Goal: Submit feedback/report problem

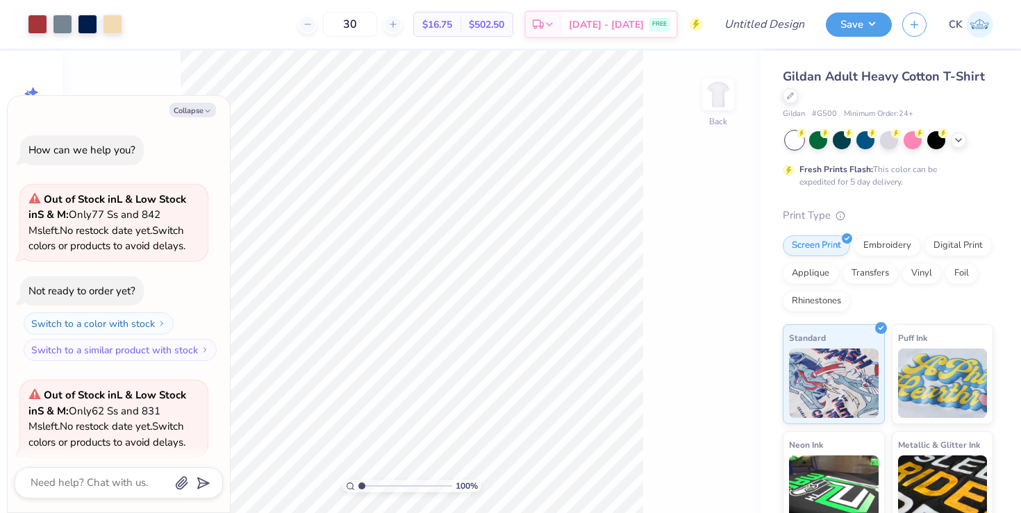
scroll to position [448, 0]
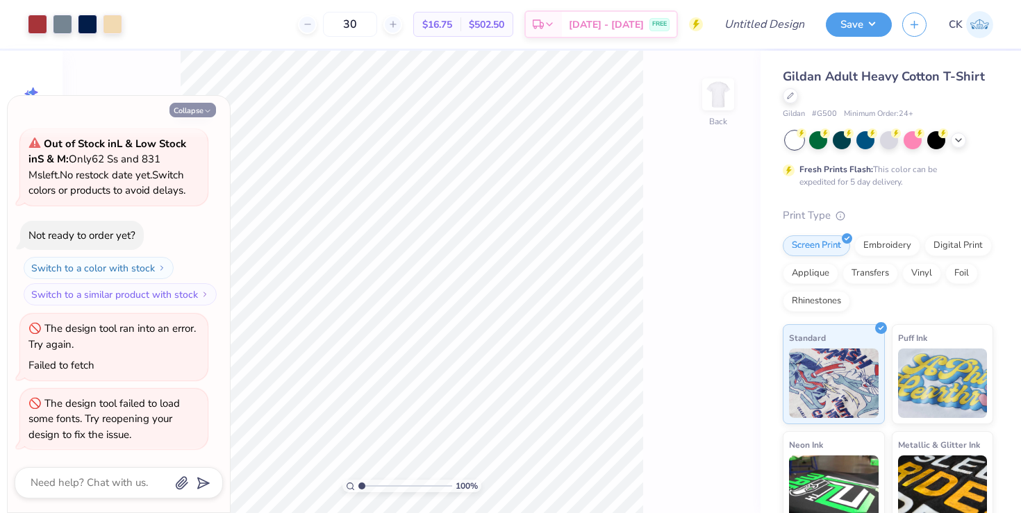
click at [200, 104] on button "Collapse" at bounding box center [192, 110] width 47 height 15
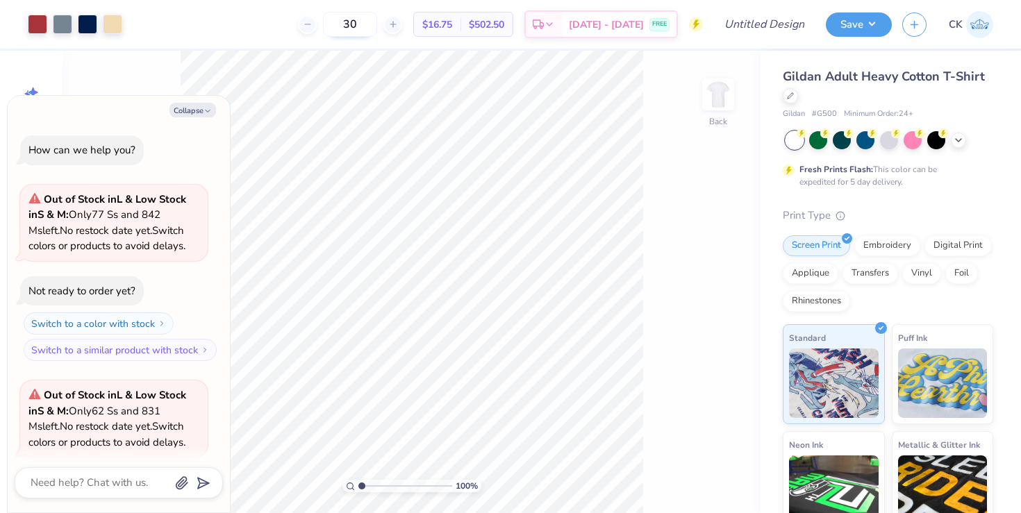
type textarea "x"
